Goal: Information Seeking & Learning: Learn about a topic

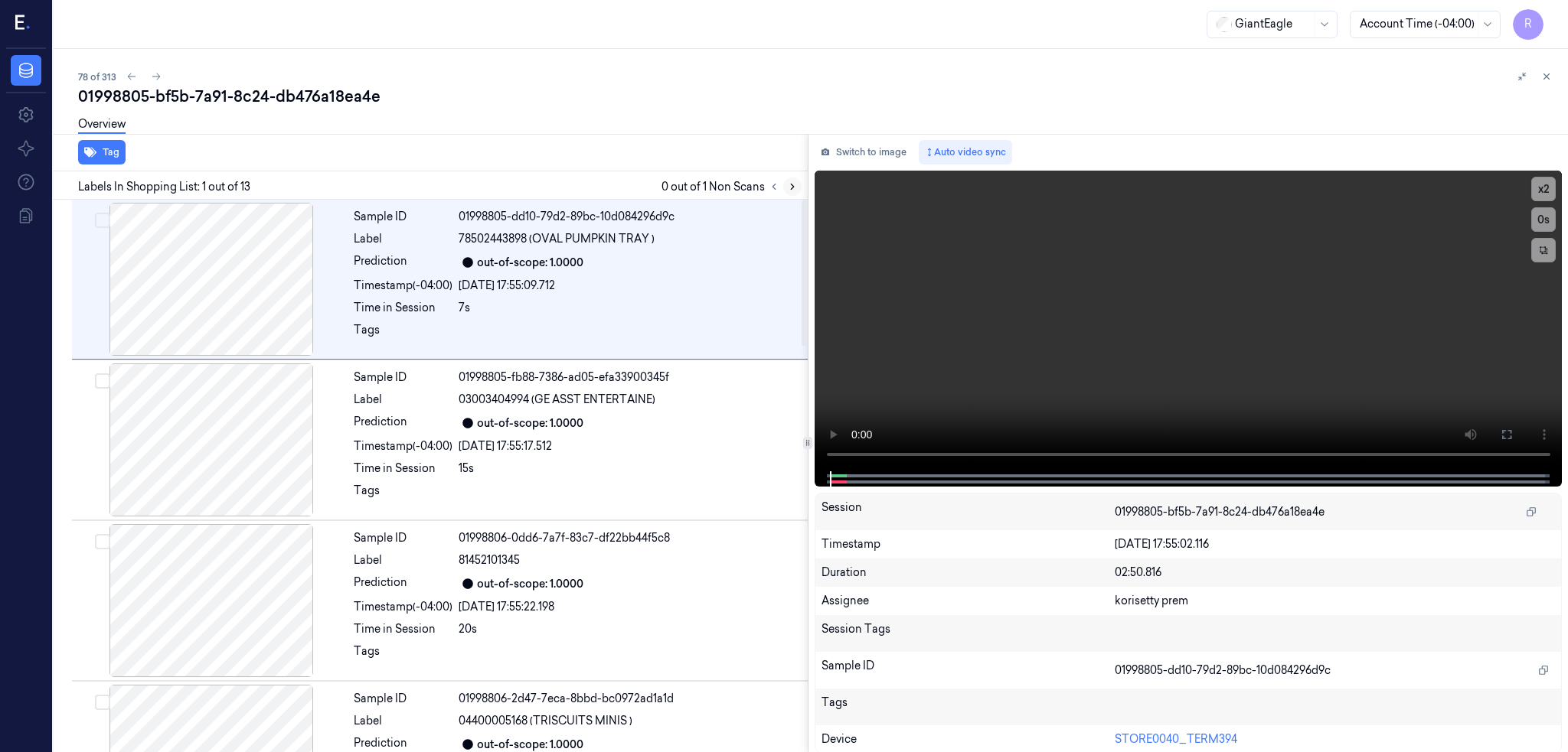
click at [798, 182] on icon at bounding box center [792, 186] width 10 height 10
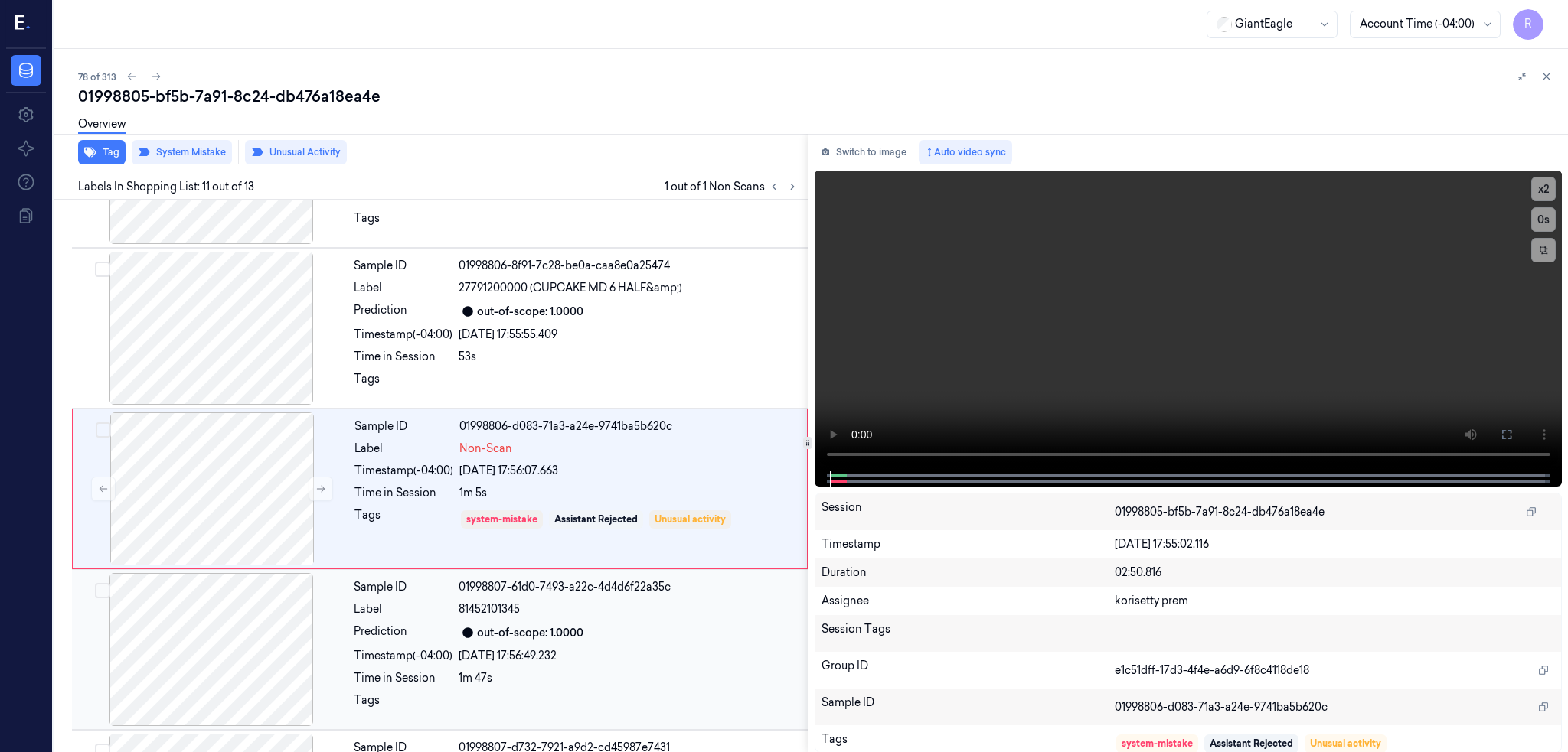
scroll to position [1410, 0]
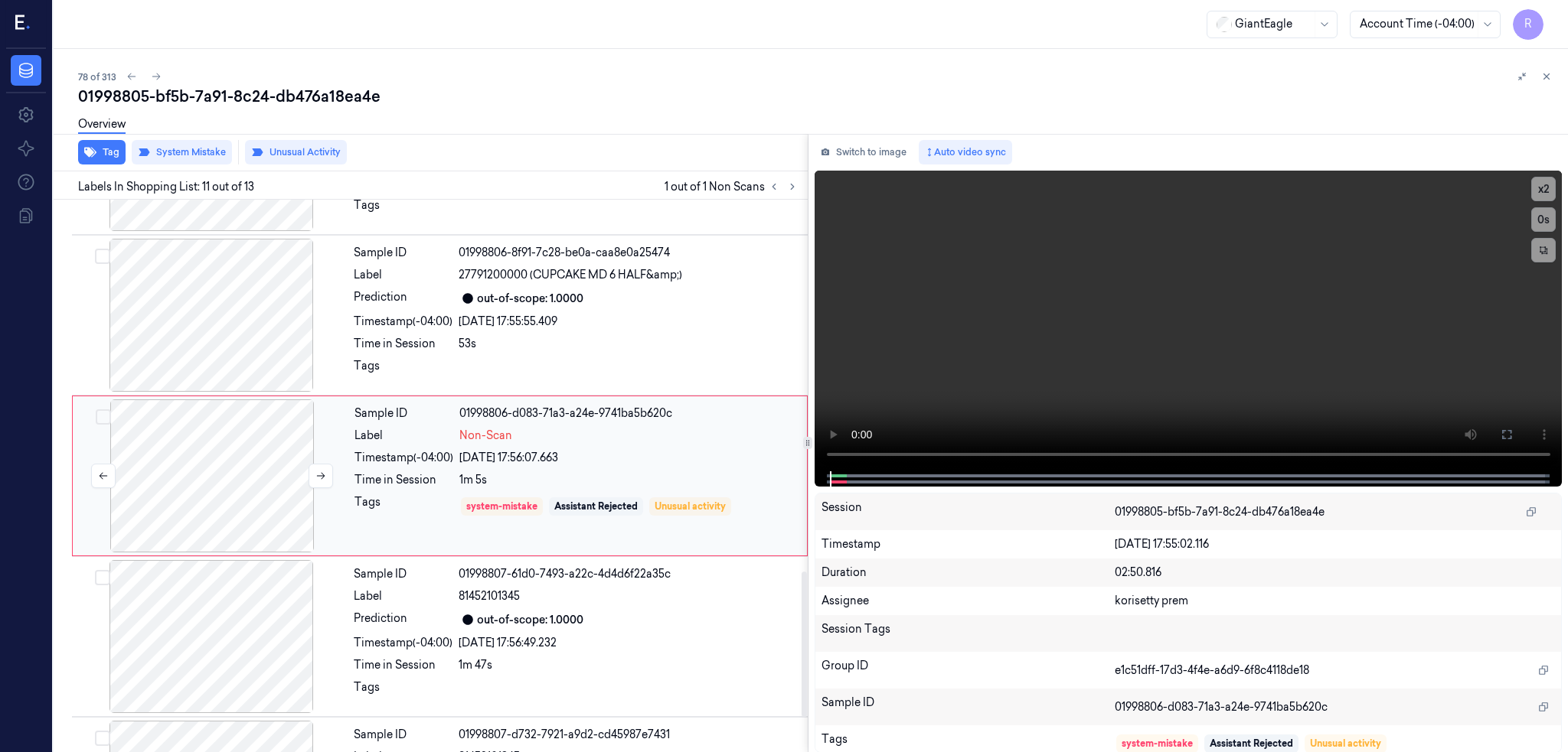
click at [230, 497] on div at bounding box center [211, 475] width 272 height 153
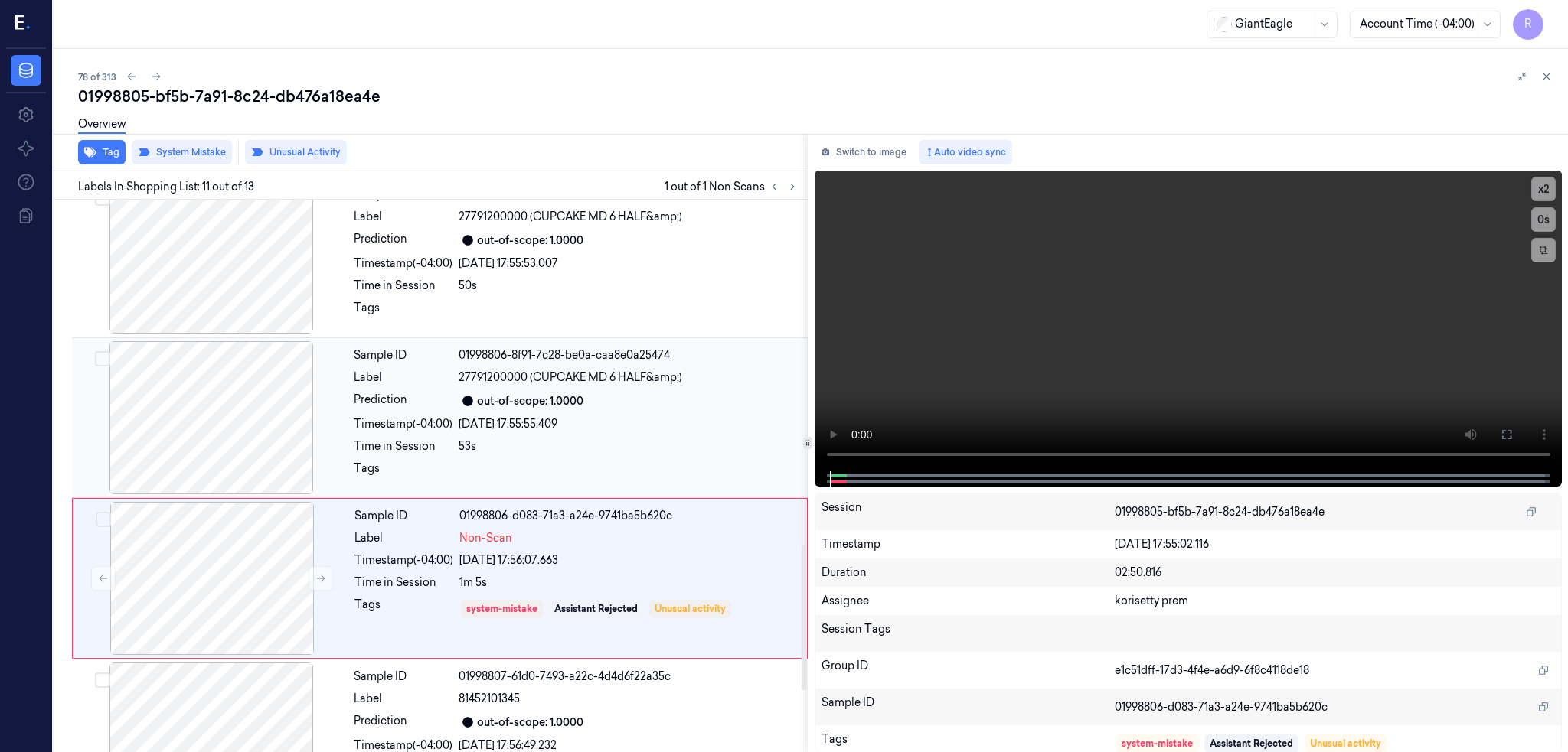
click at [220, 433] on div at bounding box center [211, 418] width 272 height 153
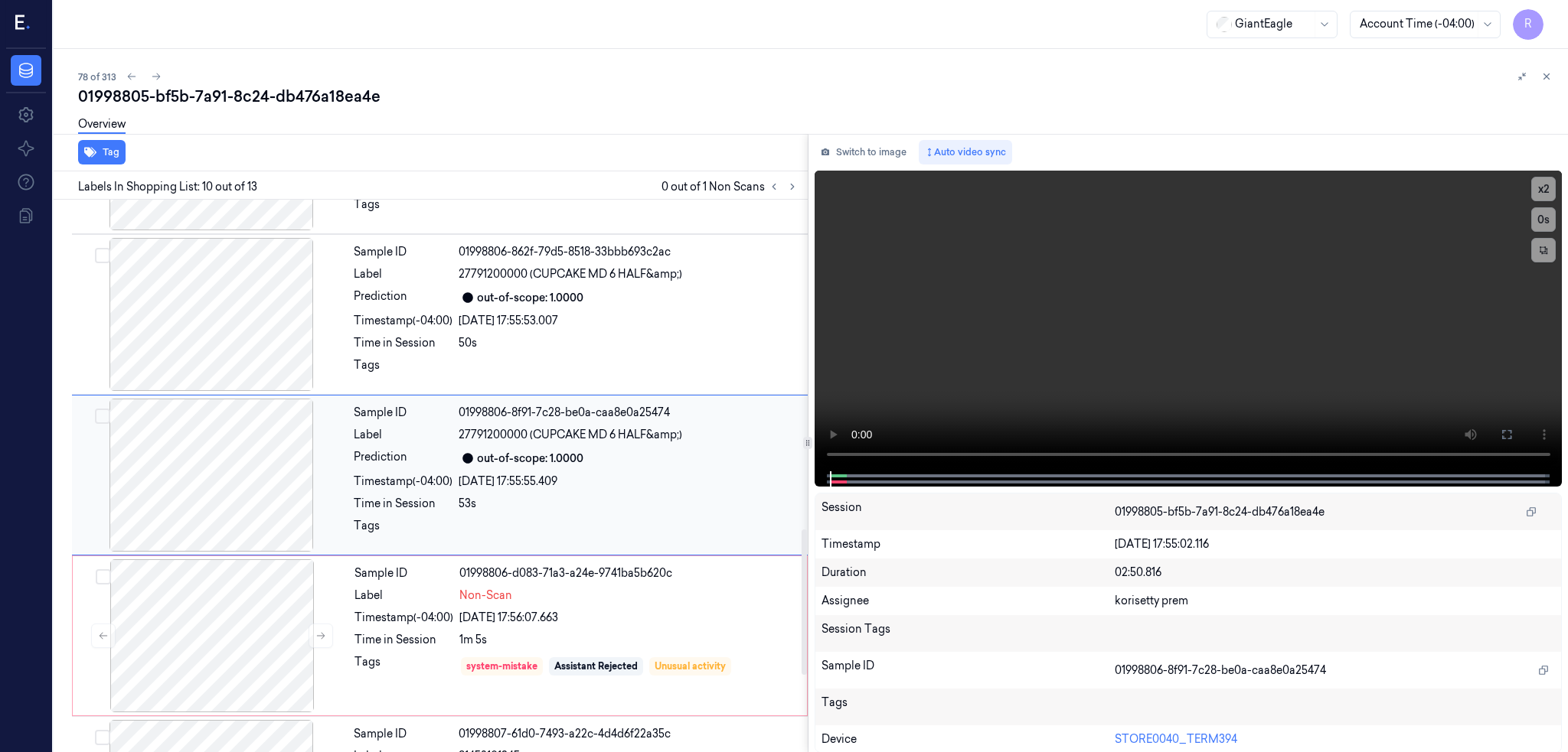
scroll to position [1249, 0]
click at [229, 458] on div at bounding box center [211, 475] width 272 height 153
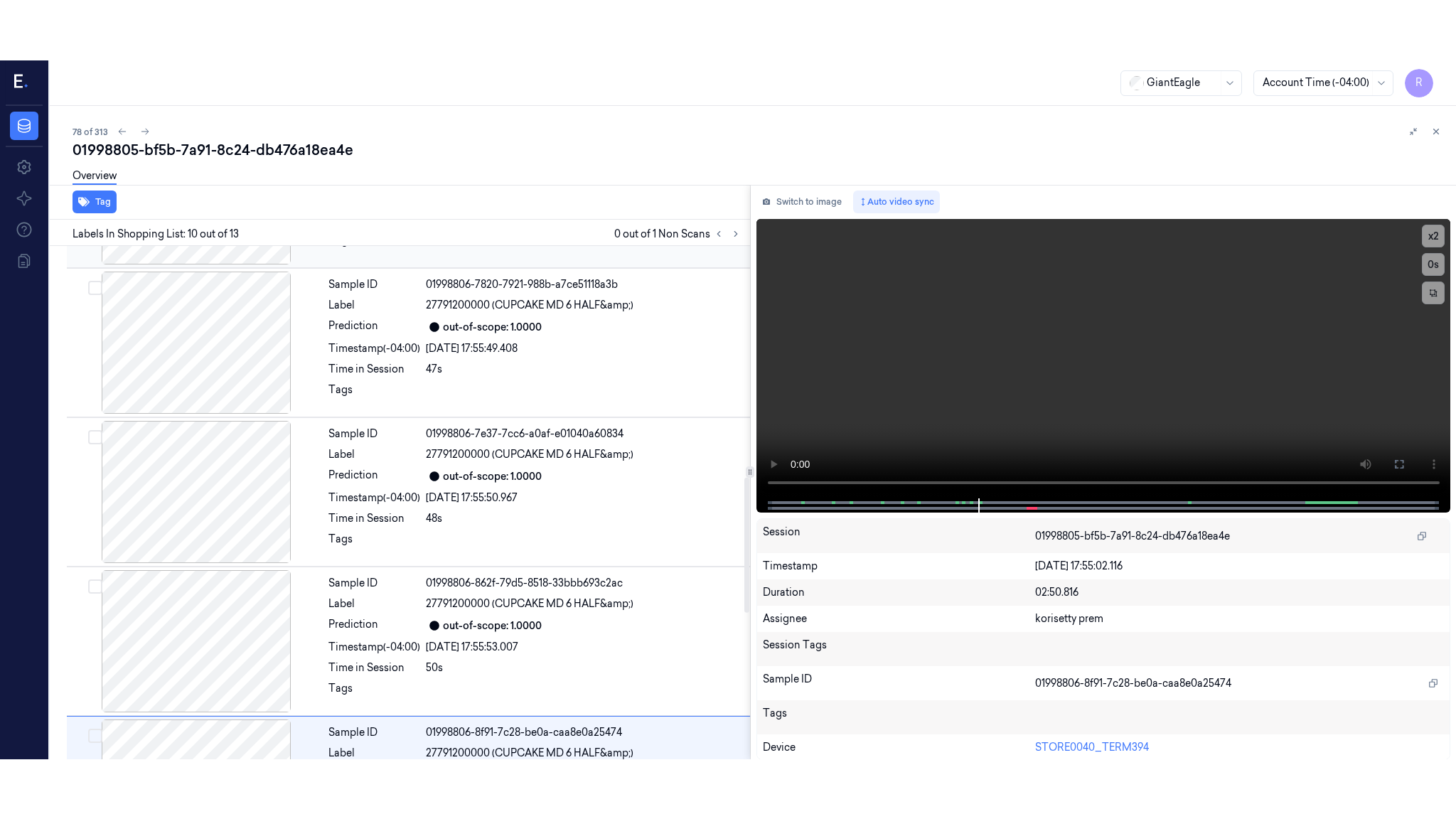
scroll to position [877, 0]
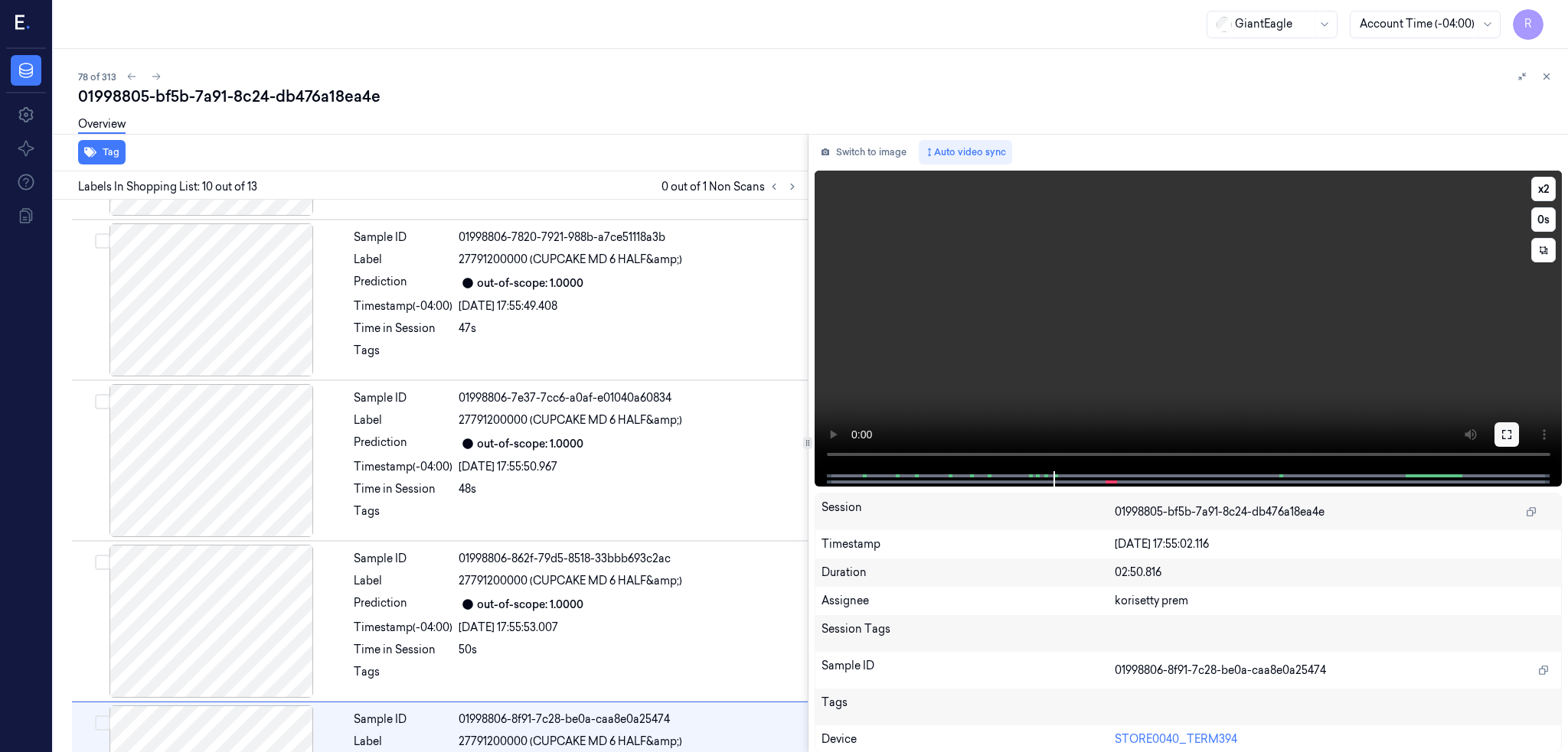
click at [1519, 430] on button at bounding box center [1507, 435] width 24 height 24
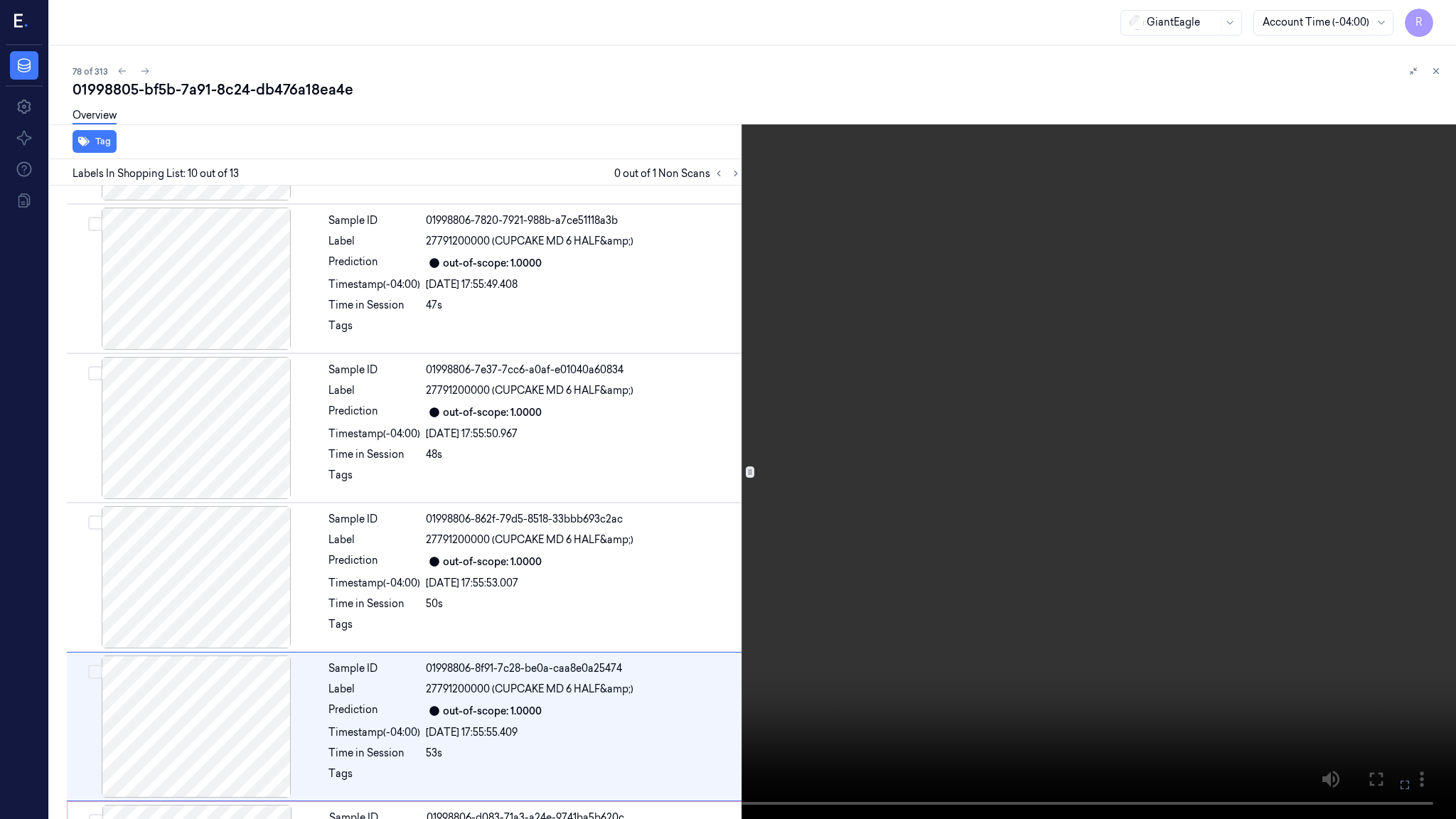
click at [1107, 463] on video at bounding box center [728, 410] width 1456 height 819
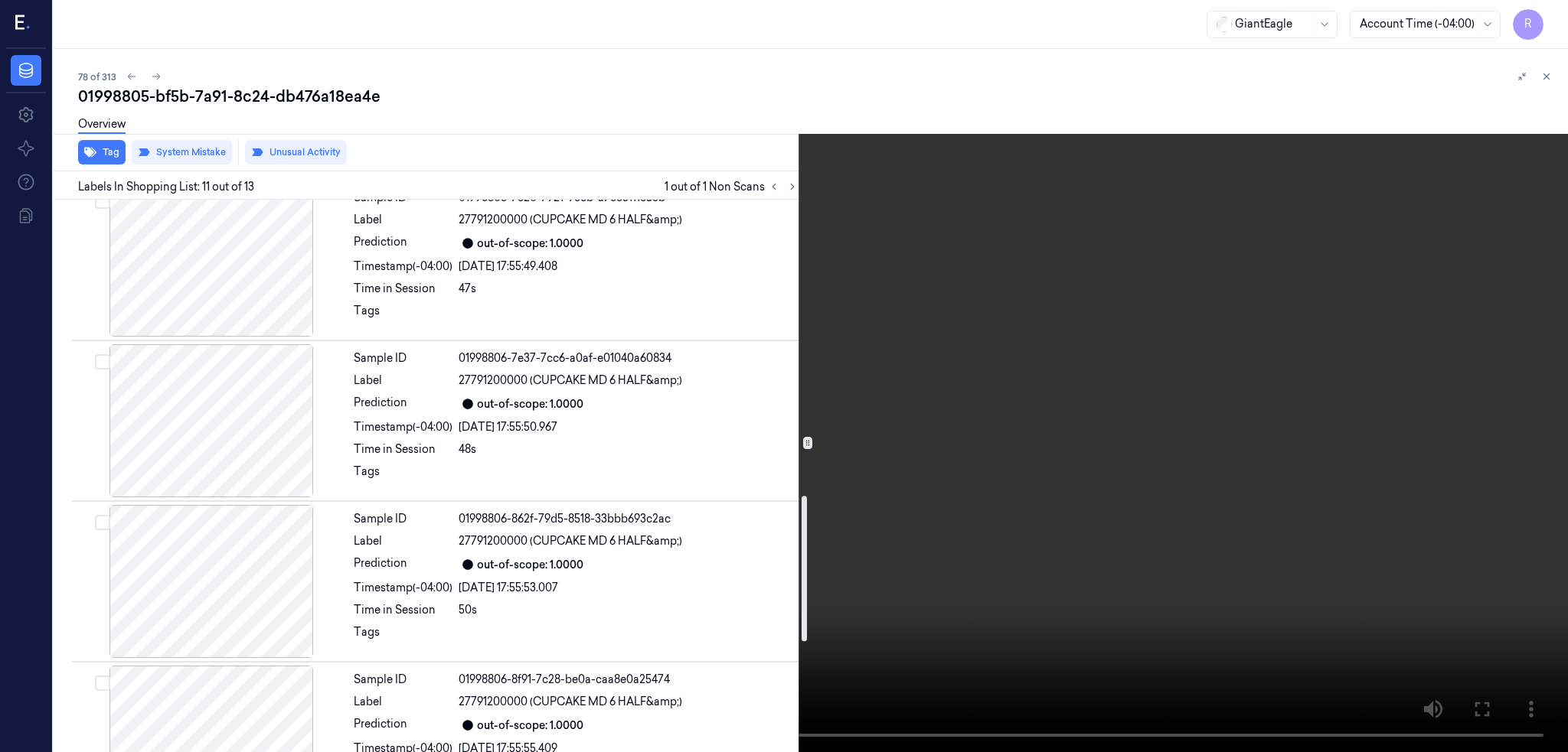
scroll to position [1122, 0]
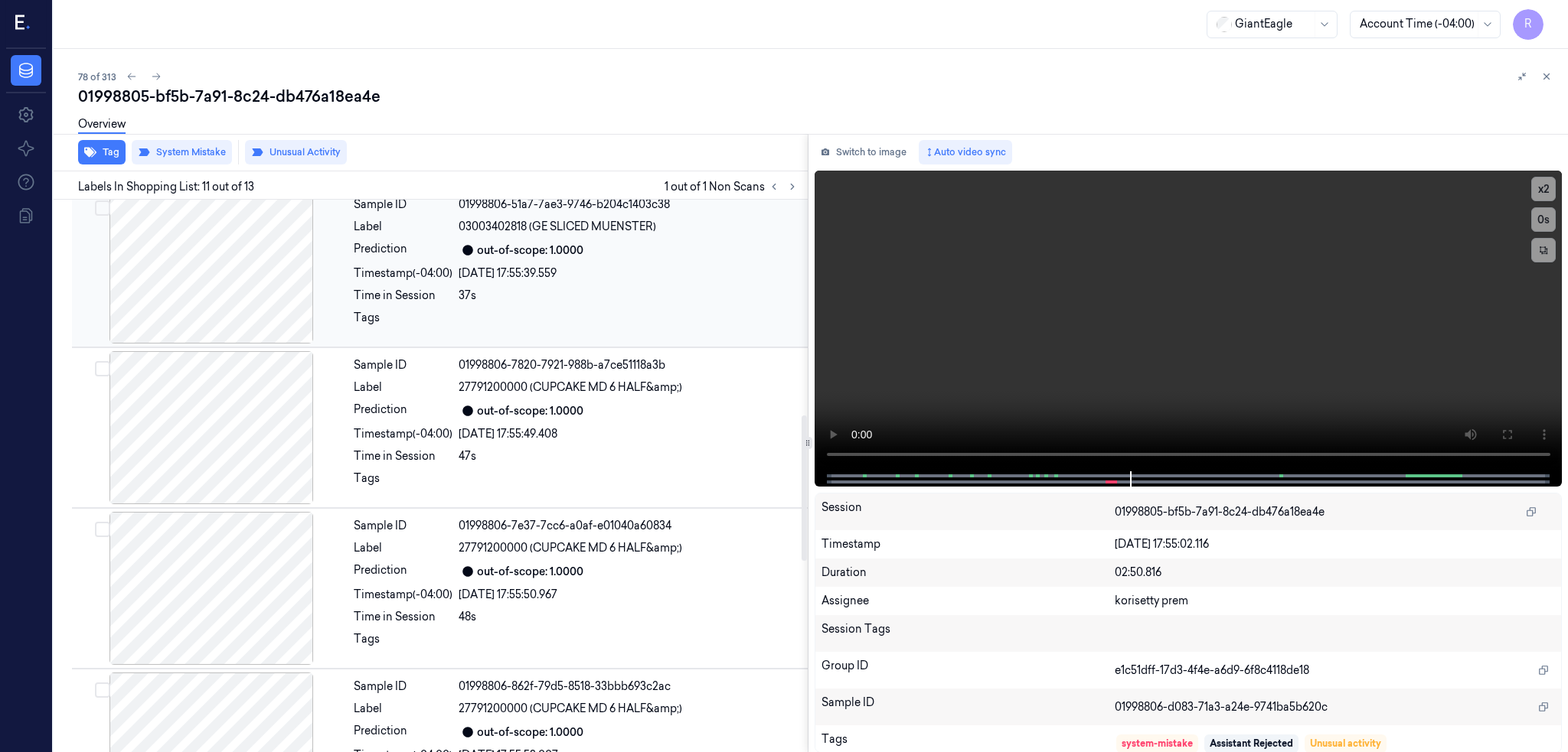
click at [267, 258] on div at bounding box center [211, 266] width 272 height 153
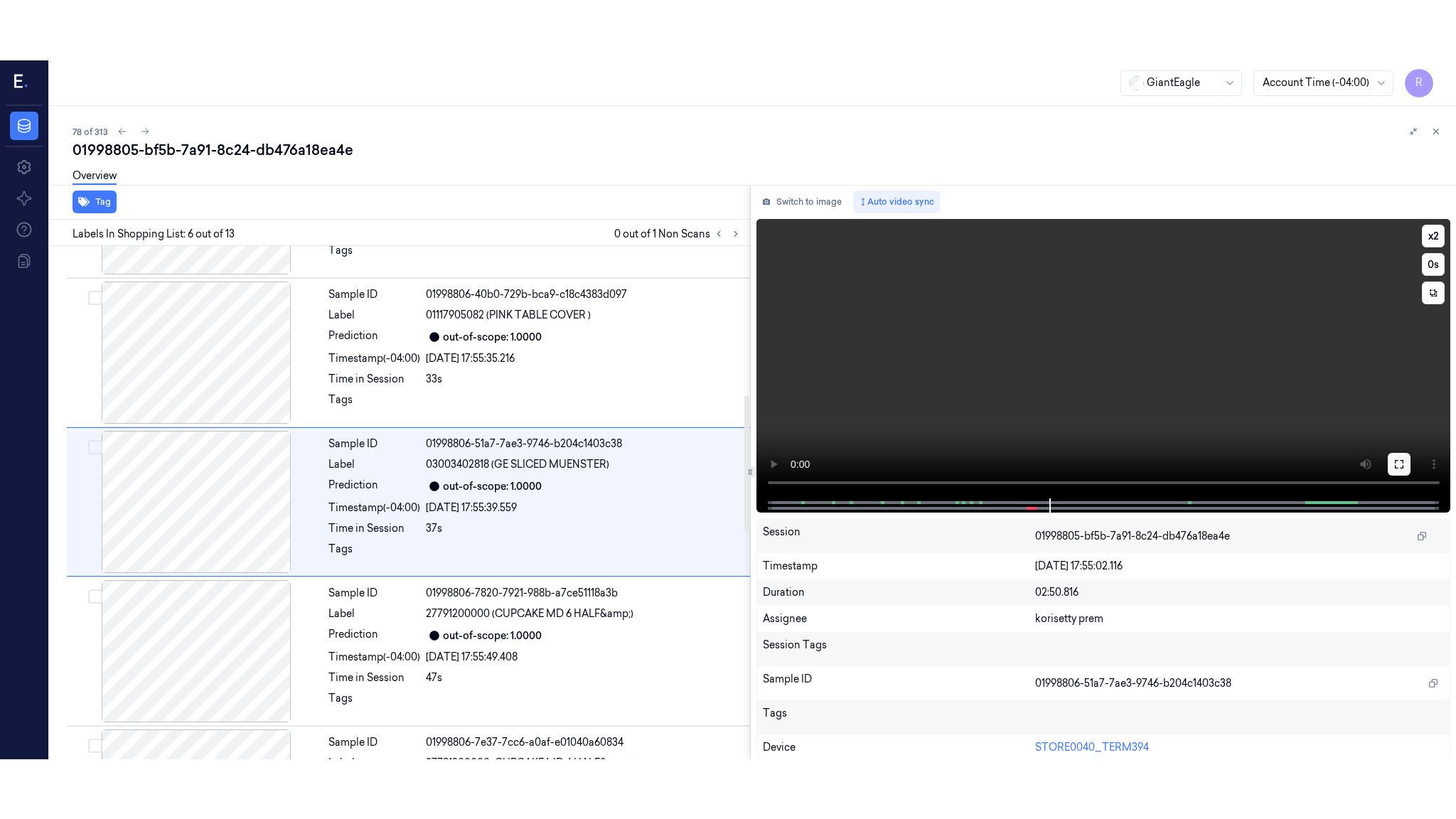
scroll to position [564, 0]
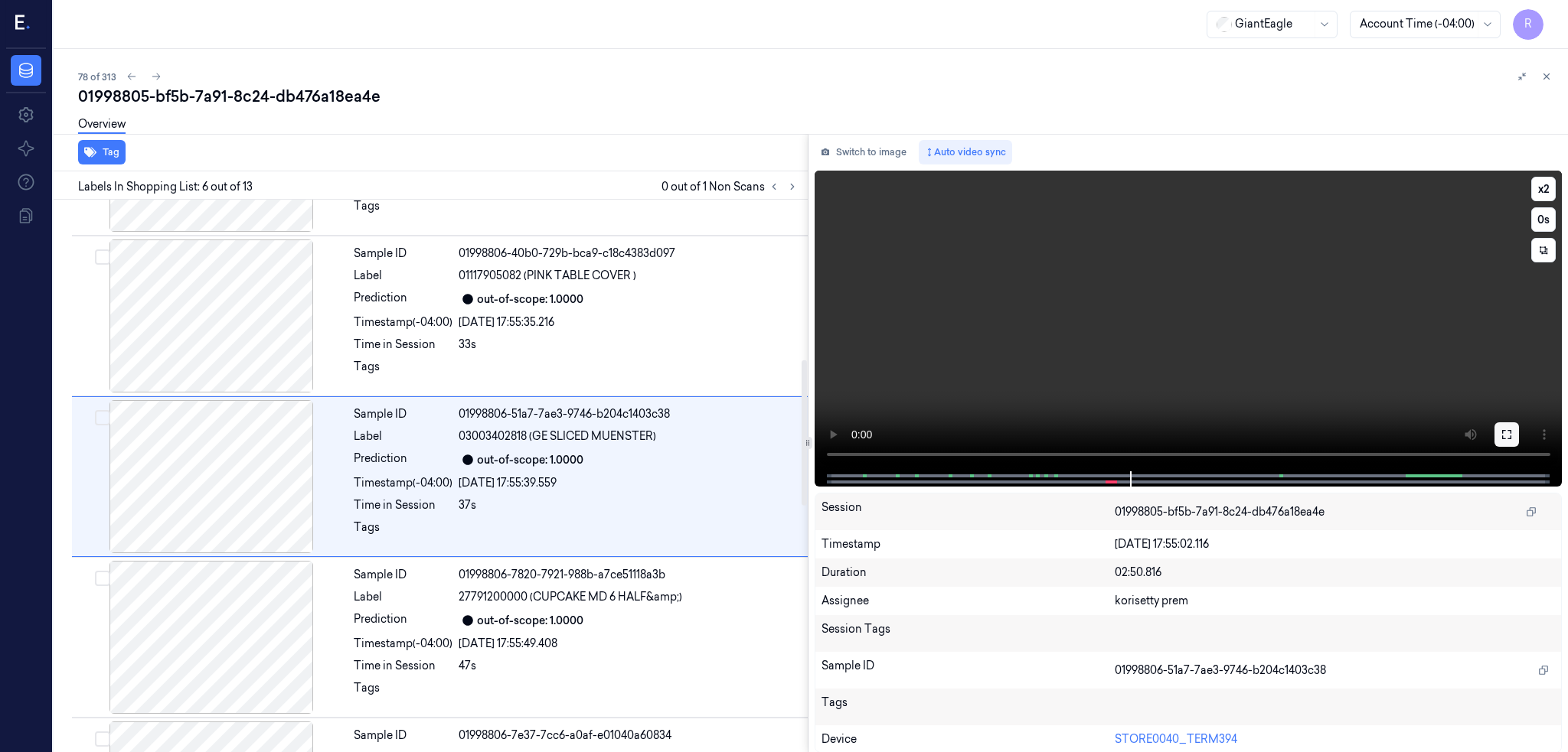
click at [1519, 427] on button at bounding box center [1507, 435] width 24 height 24
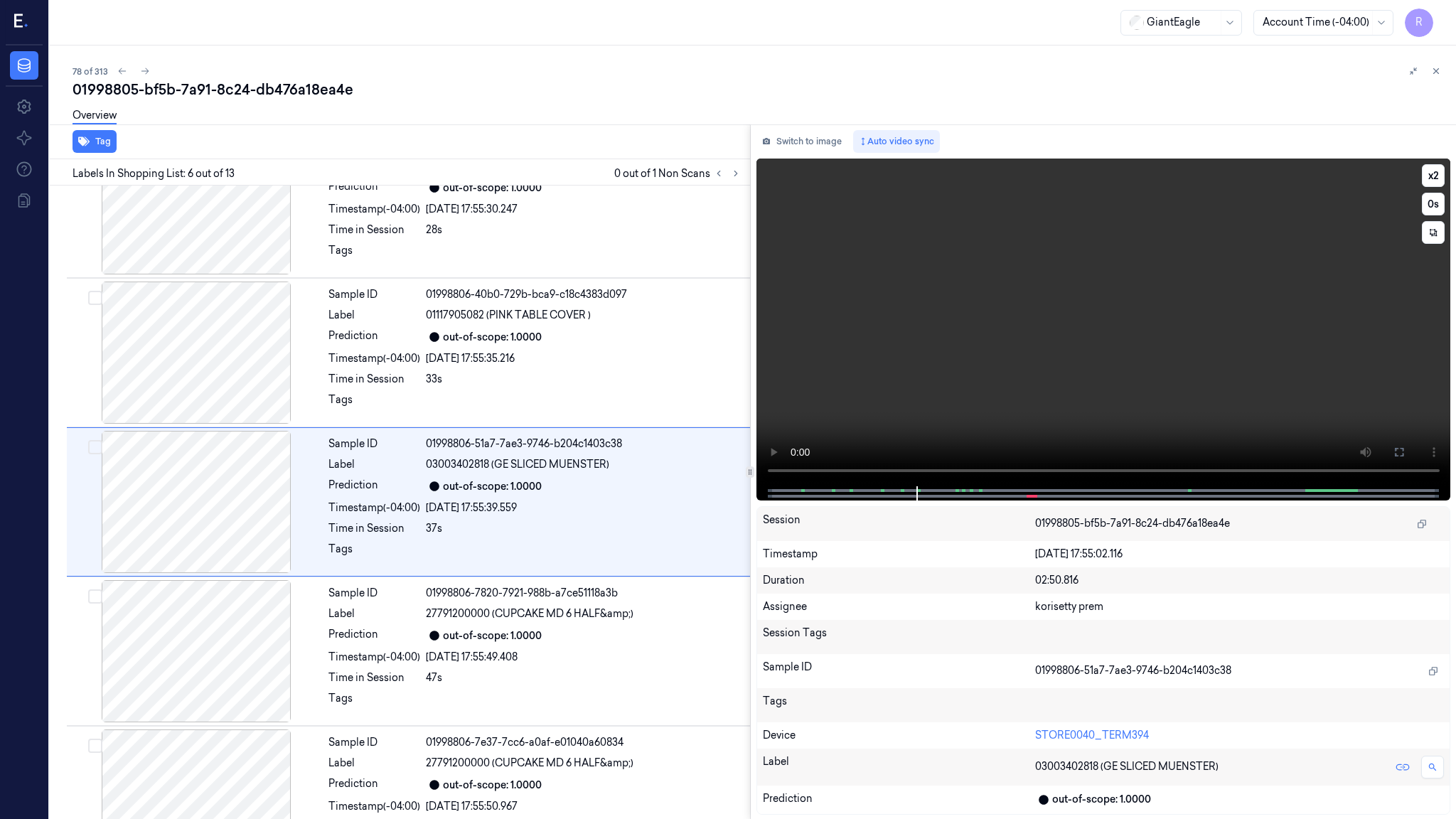
scroll to position [503, 0]
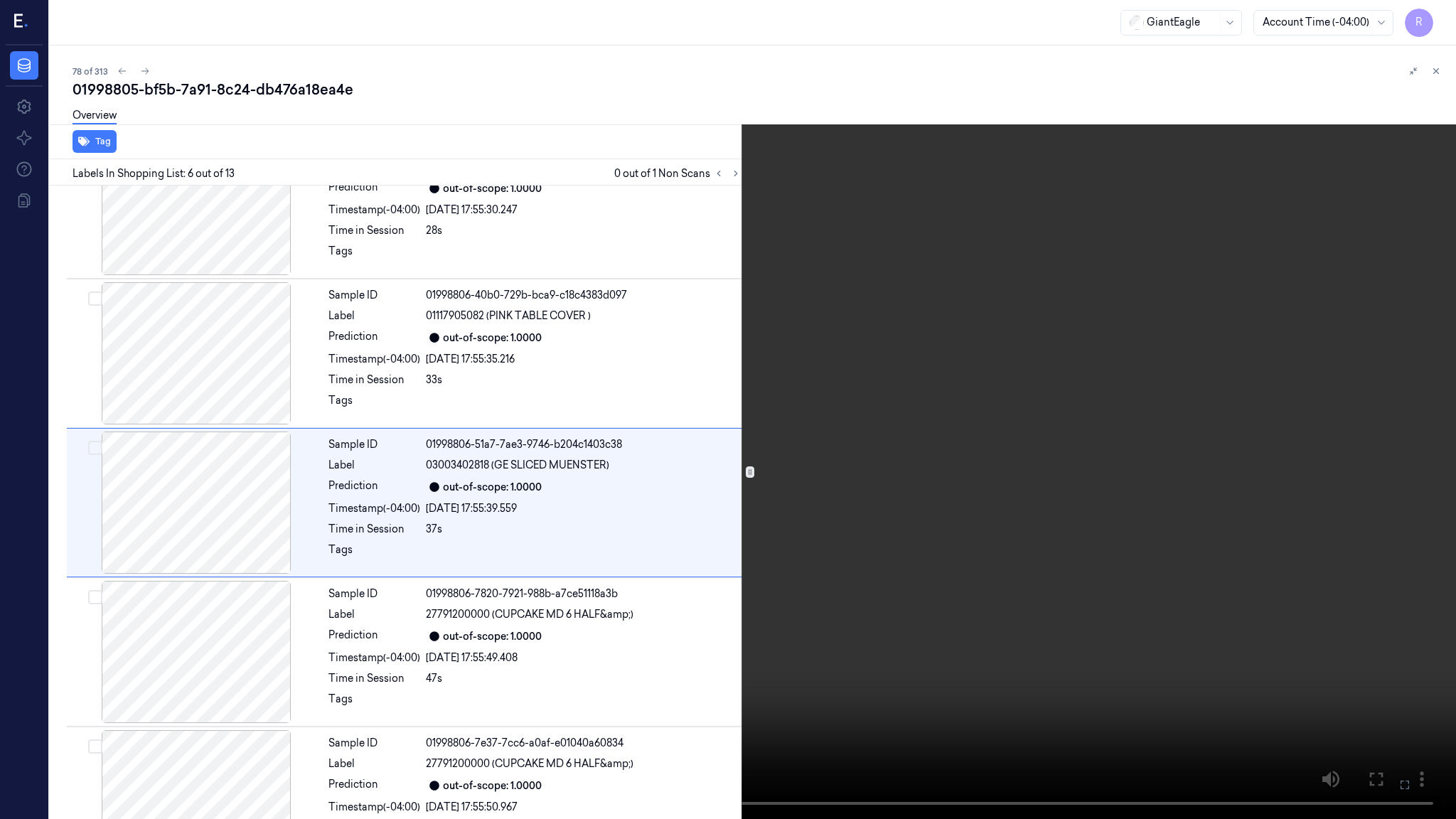
click at [851, 398] on video at bounding box center [728, 410] width 1456 height 819
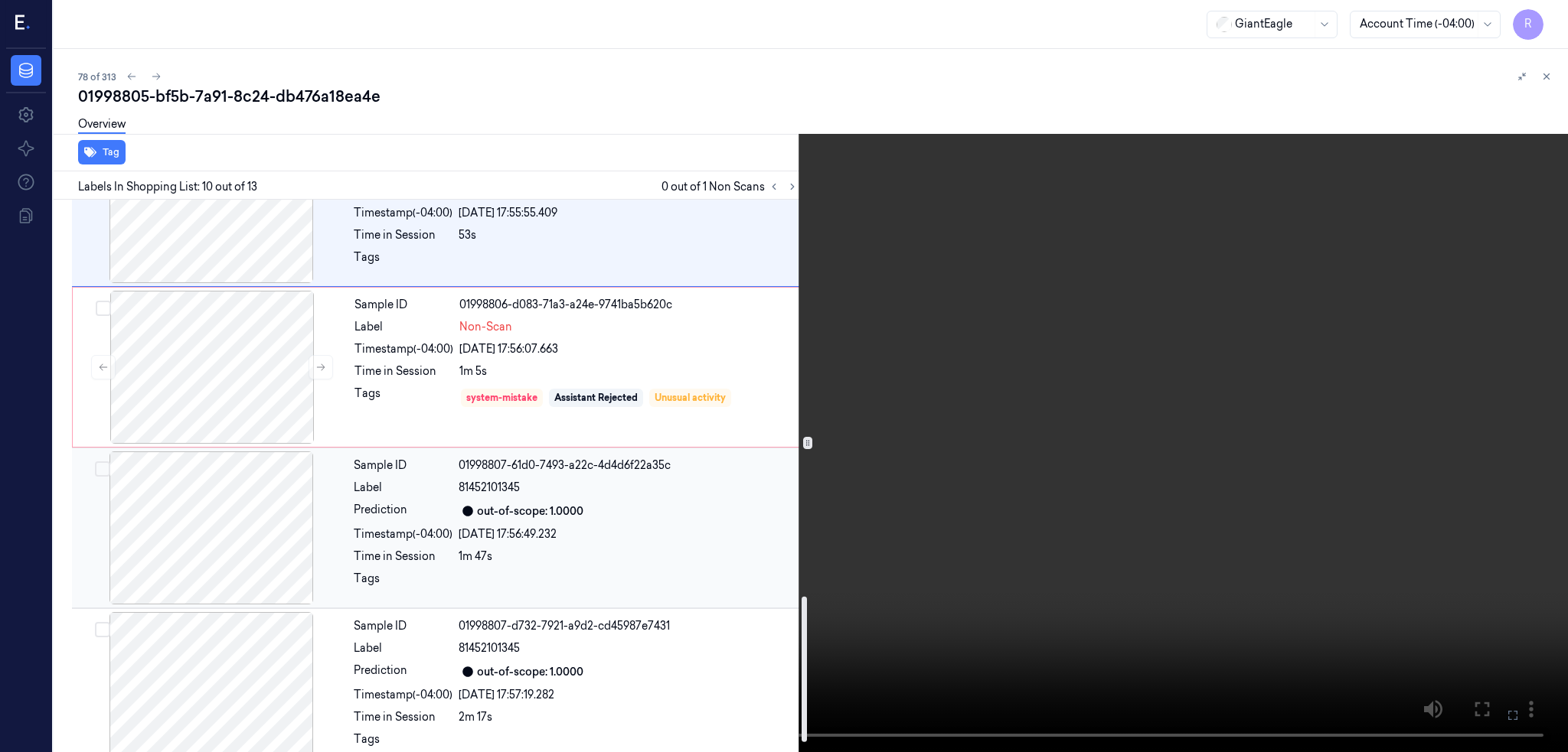
scroll to position [1540, 0]
